Goal: Task Accomplishment & Management: Manage account settings

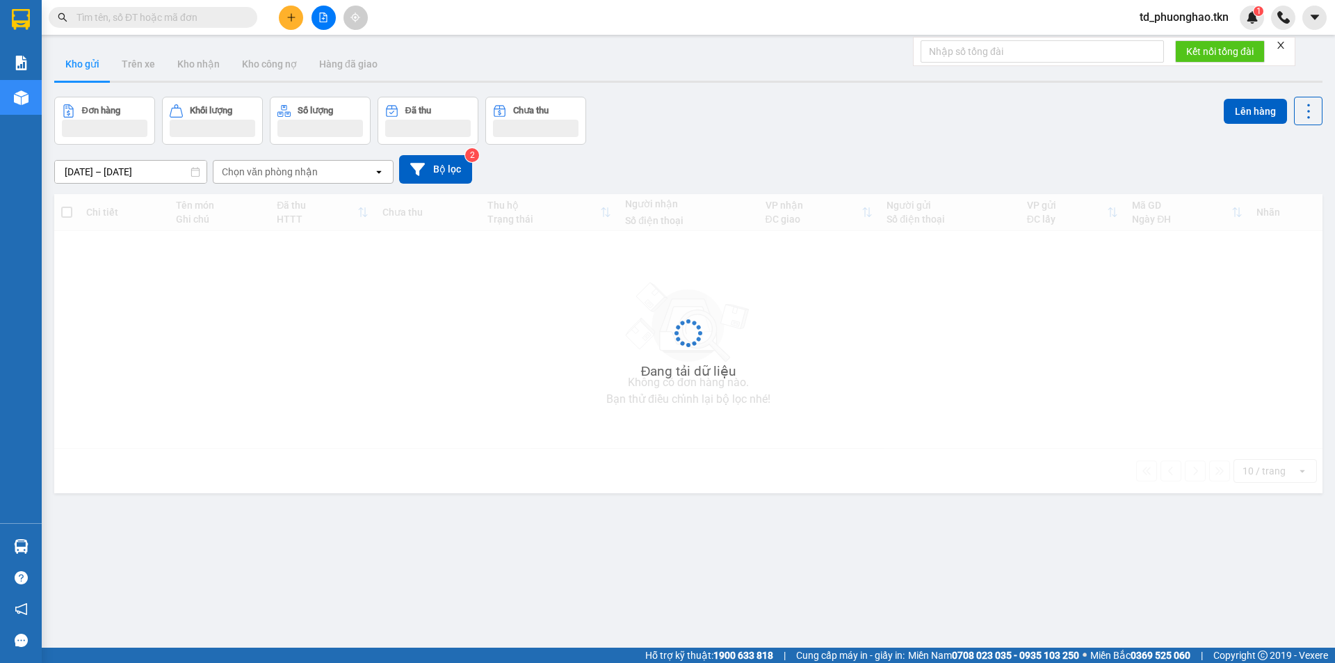
click at [124, 18] on input "text" at bounding box center [159, 17] width 164 height 15
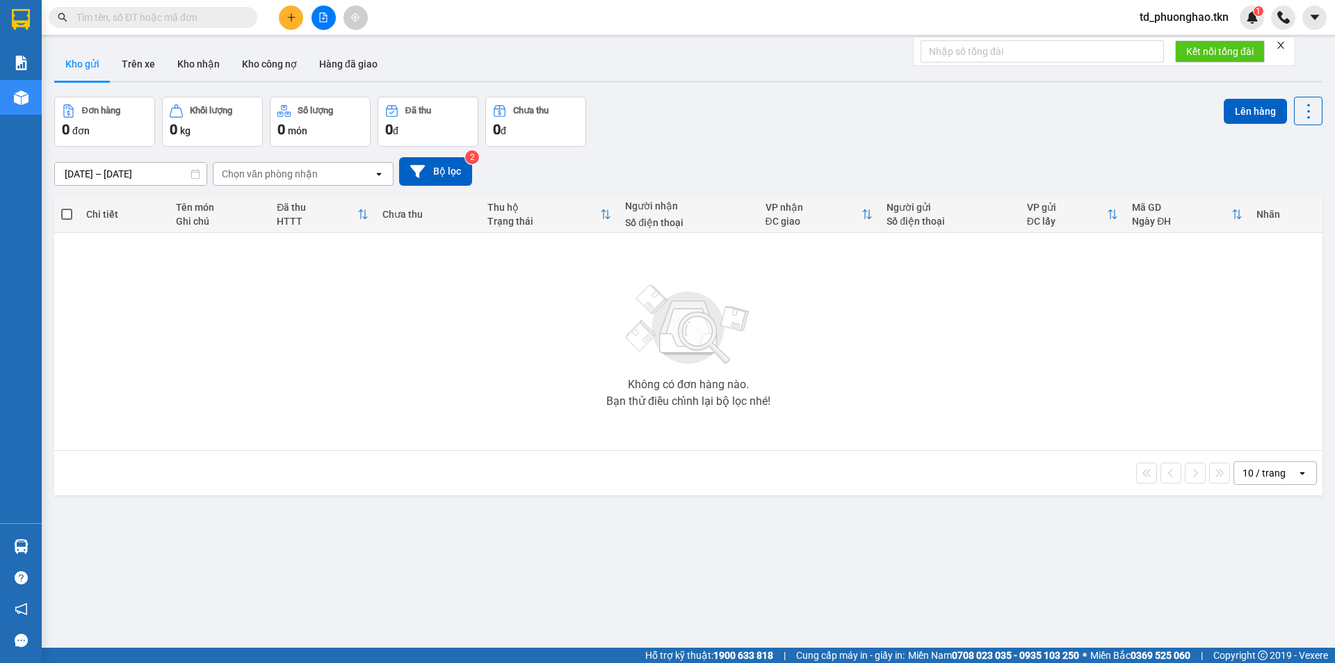
paste input "0908939707"
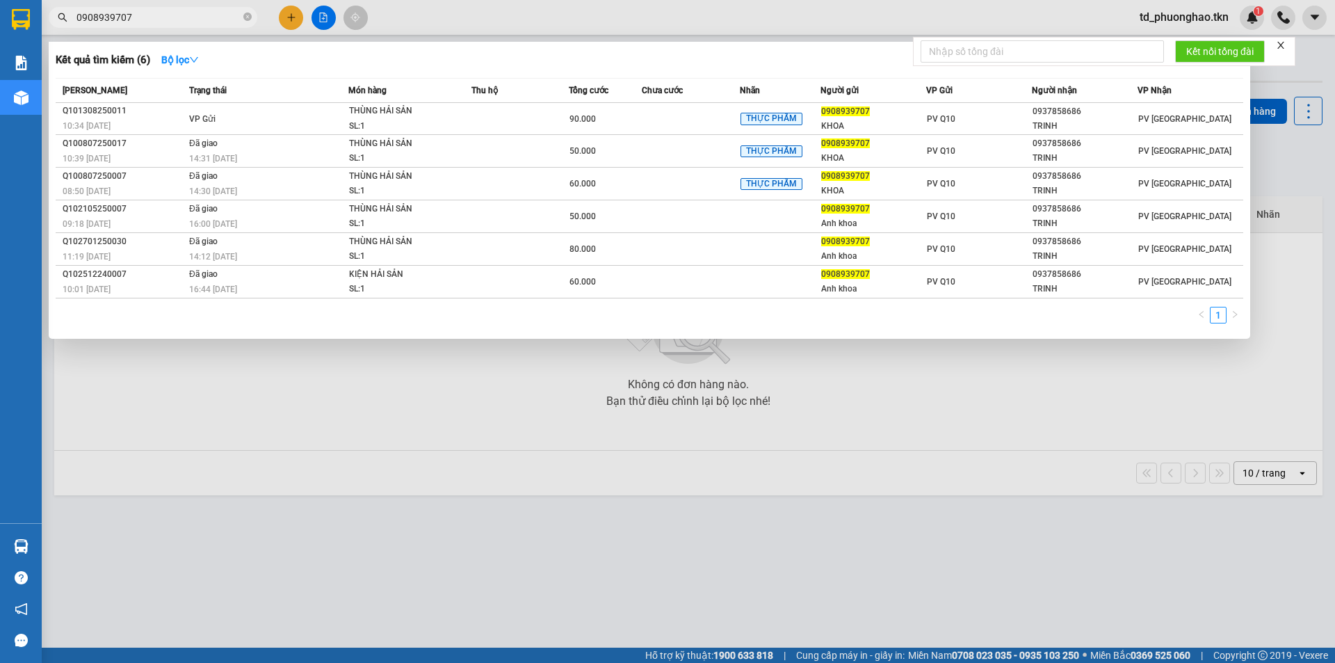
type input "0908939707"
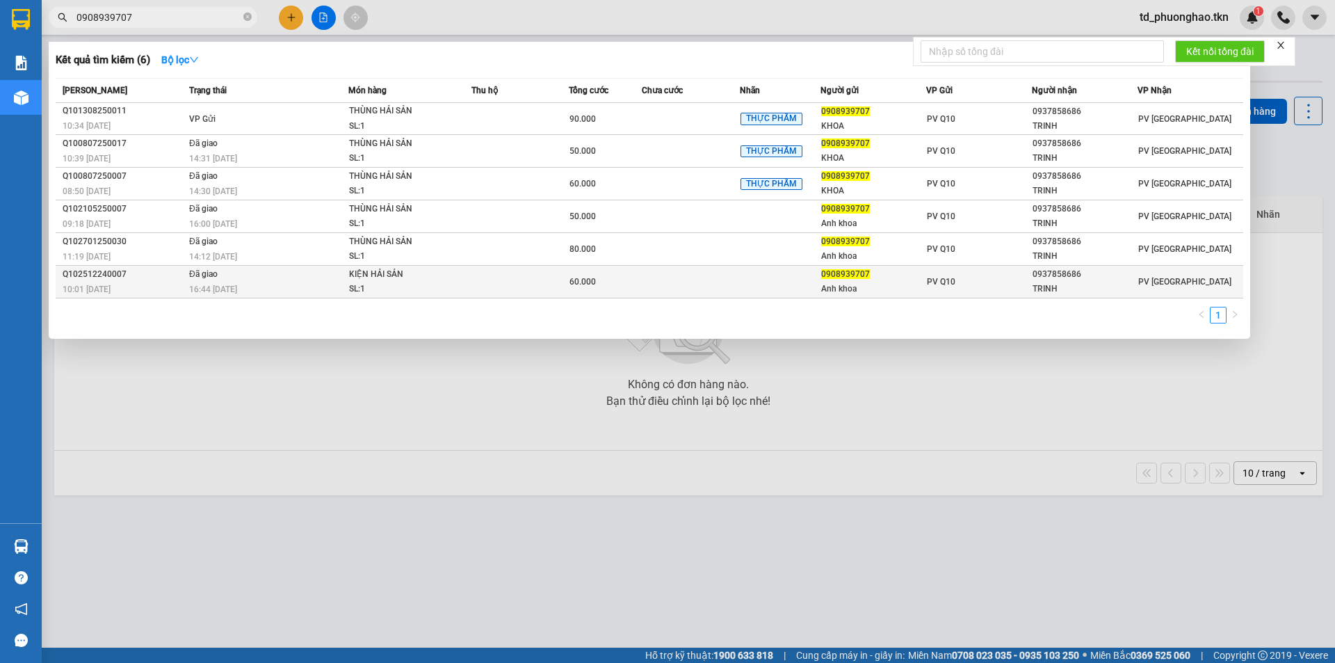
click at [180, 280] on div "Q102512240007" at bounding box center [124, 274] width 122 height 15
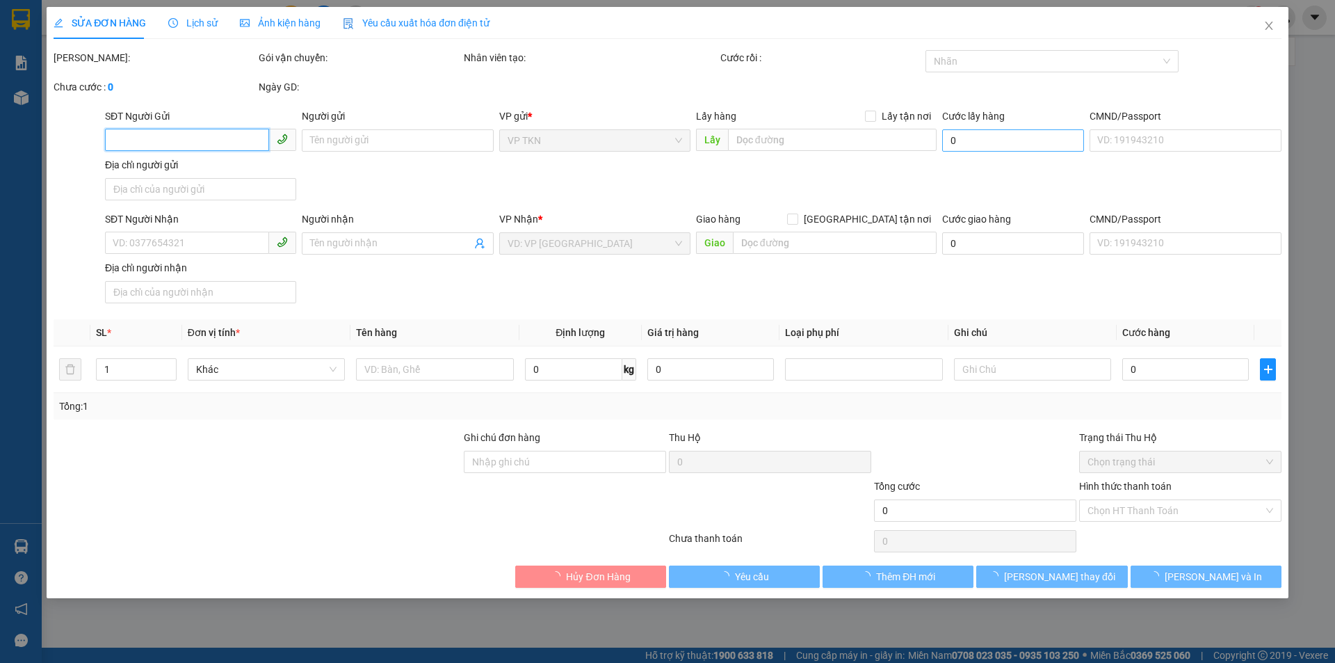
type input "0908939707"
type input "Anh khoa"
type input "0937858686"
type input "TRINH"
type input "60.000"
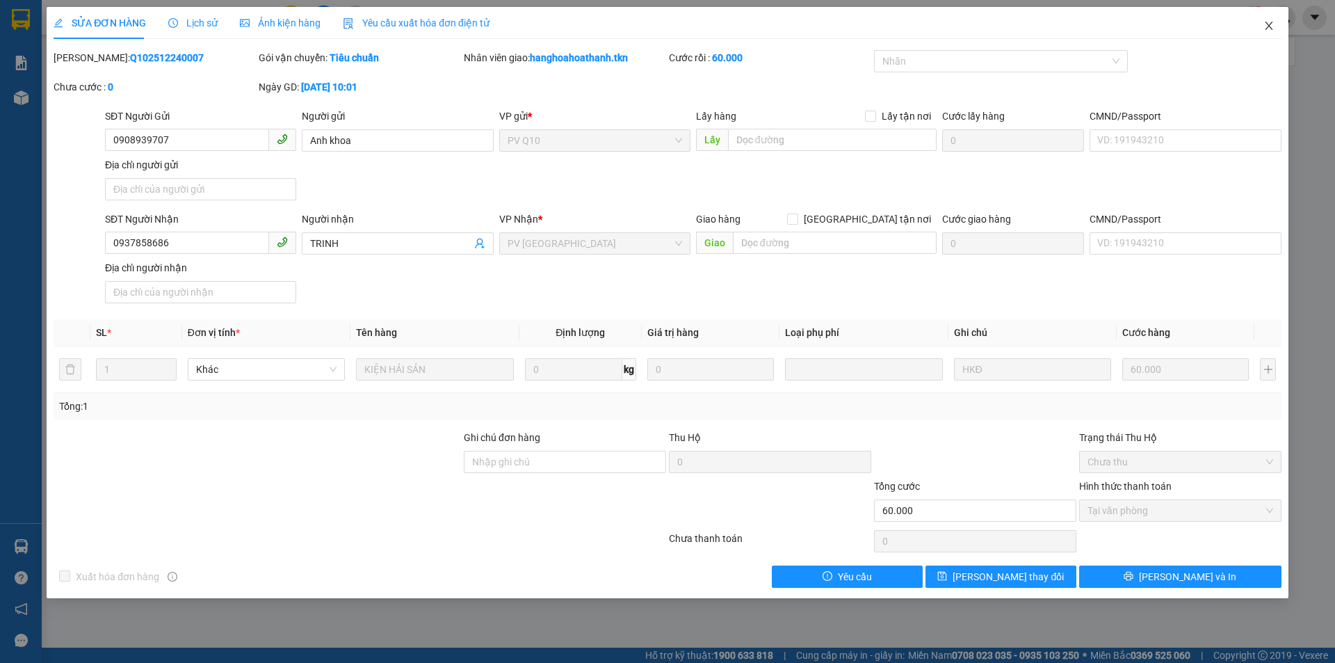
click at [1264, 31] on icon "close" at bounding box center [1269, 25] width 11 height 11
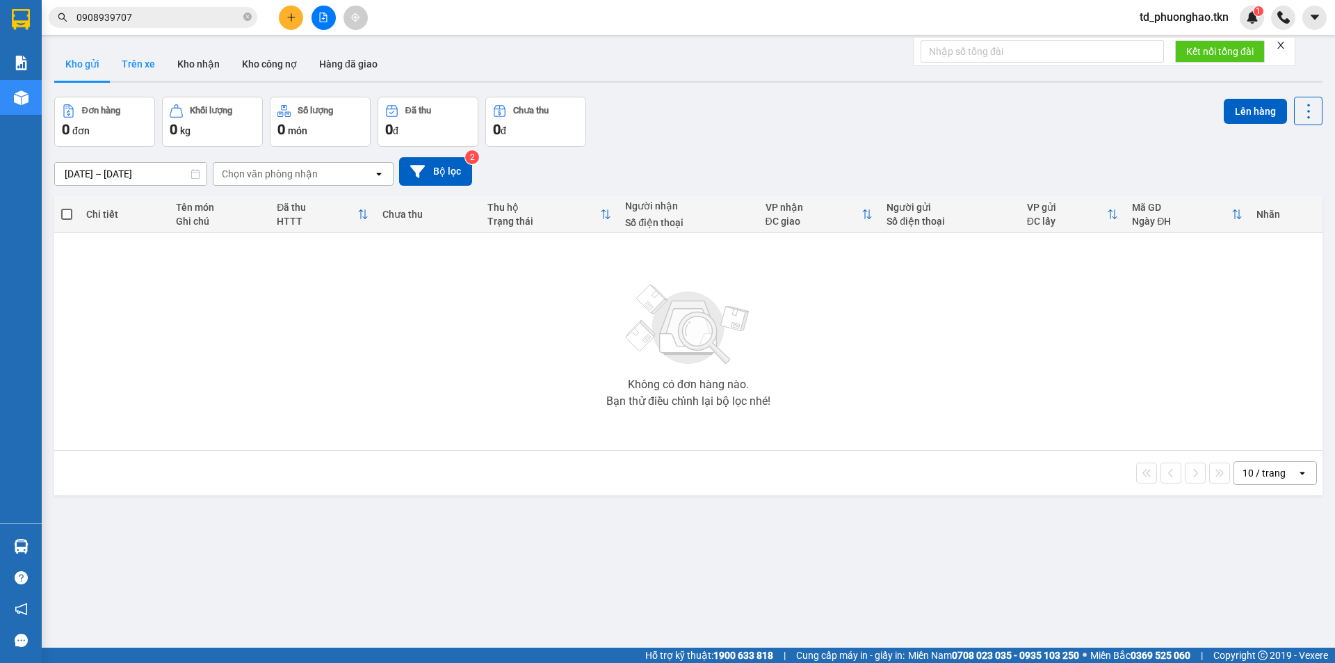
click at [138, 72] on button "Trên xe" at bounding box center [139, 63] width 56 height 33
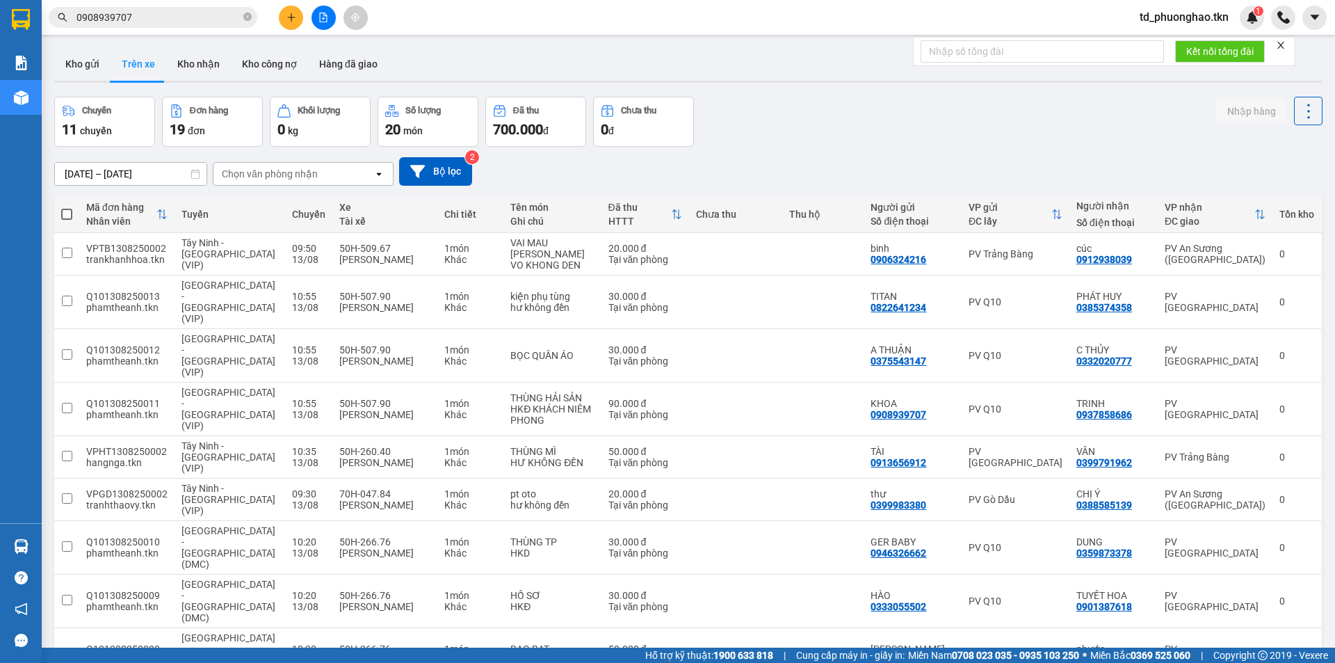
click at [166, 17] on input "0908939707" at bounding box center [159, 17] width 164 height 15
